Goal: Find specific page/section: Find specific page/section

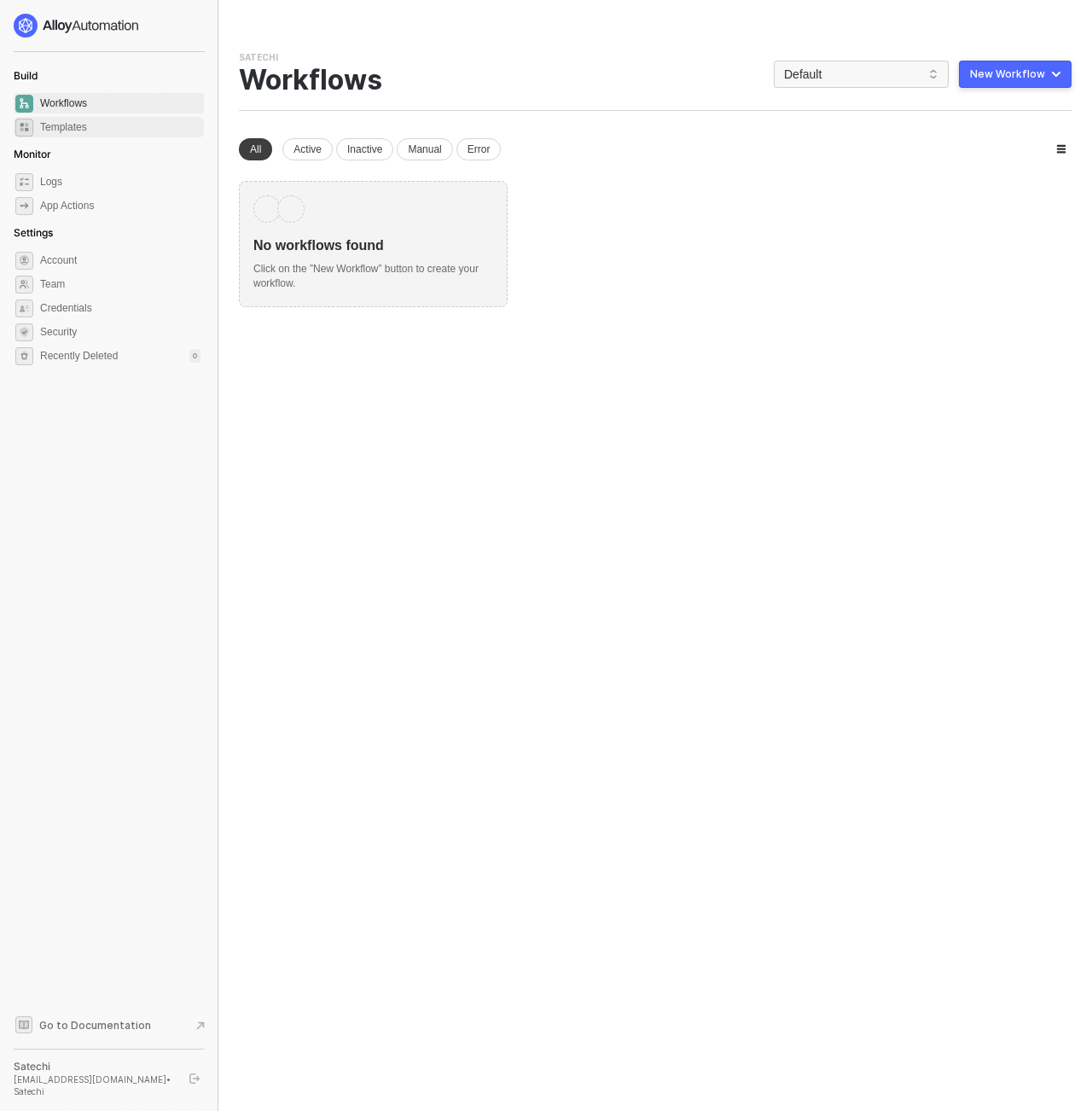
click at [91, 131] on span "Templates" at bounding box center [119, 127] width 160 height 20
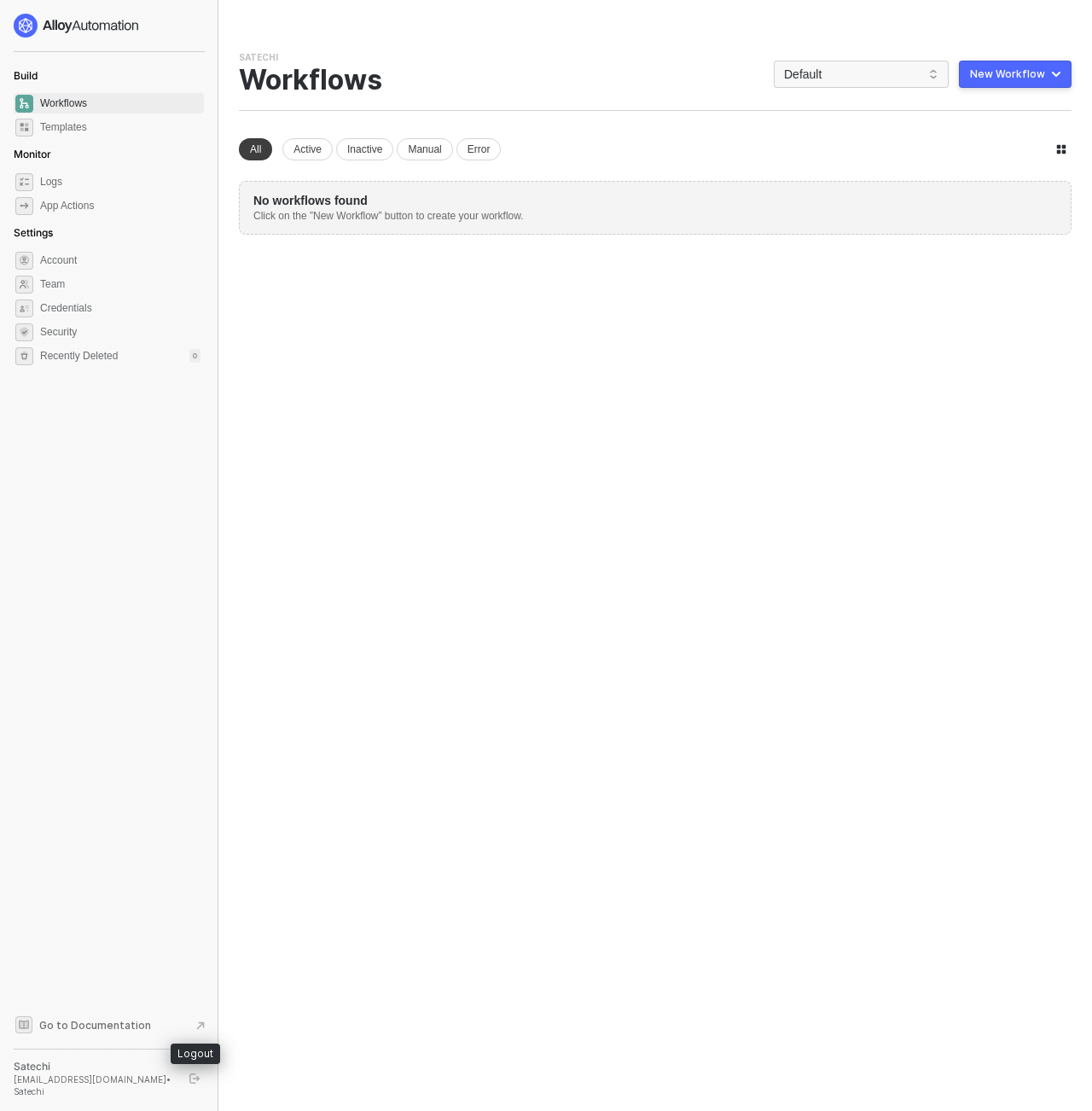
click at [192, 1082] on icon "logout" at bounding box center [194, 1079] width 10 height 10
